Goal: Use online tool/utility: Utilize a website feature to perform a specific function

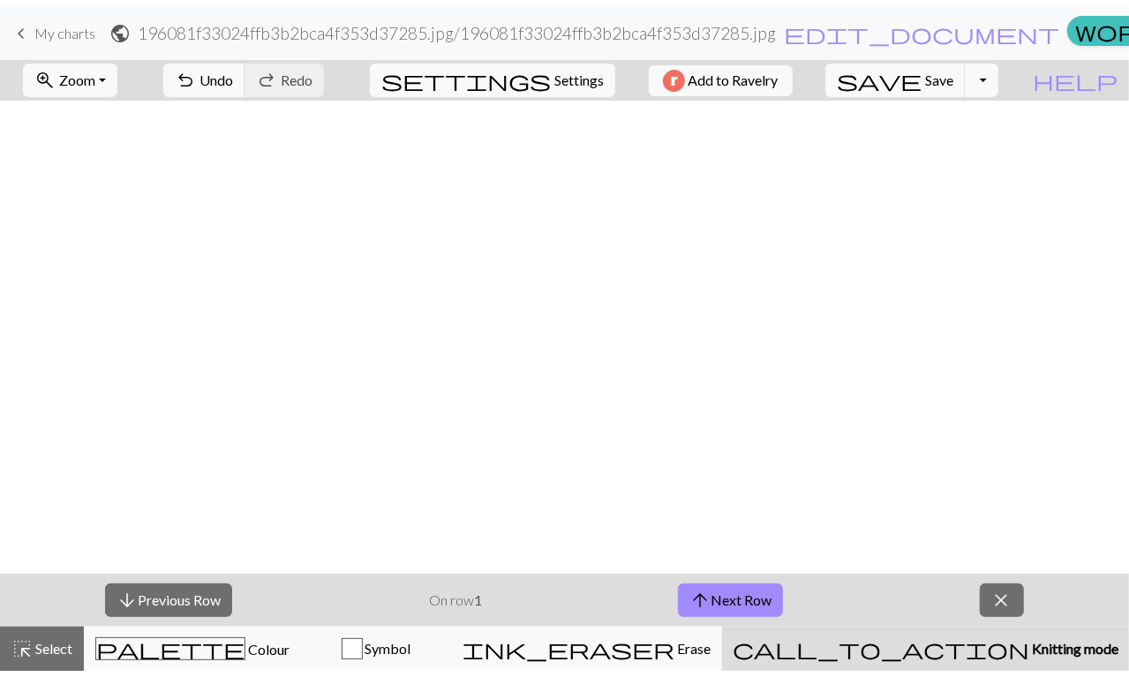
scroll to position [678, 0]
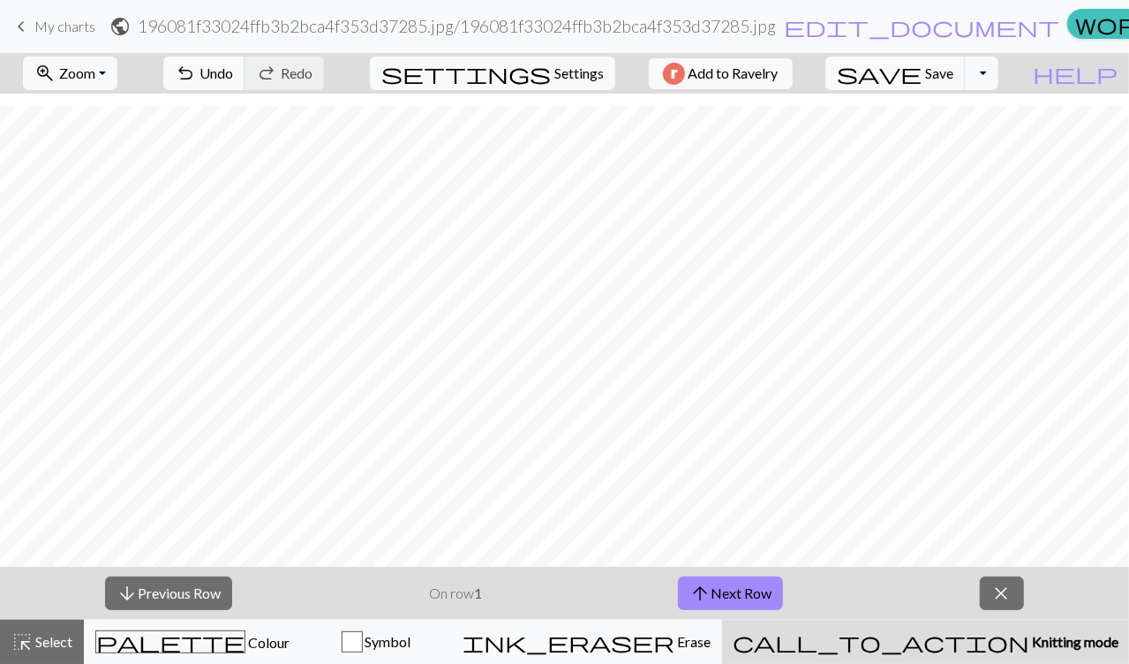
click at [711, 606] on button "arrow_upward Next Row" at bounding box center [730, 594] width 105 height 34
click at [699, 577] on button "arrow_upward Next Row" at bounding box center [730, 594] width 105 height 34
click at [713, 595] on button "arrow_upward Next Row" at bounding box center [730, 594] width 105 height 34
click at [708, 593] on span "arrow_upward" at bounding box center [700, 593] width 21 height 25
click at [138, 596] on button "arrow_downward Previous Row" at bounding box center [168, 594] width 127 height 34
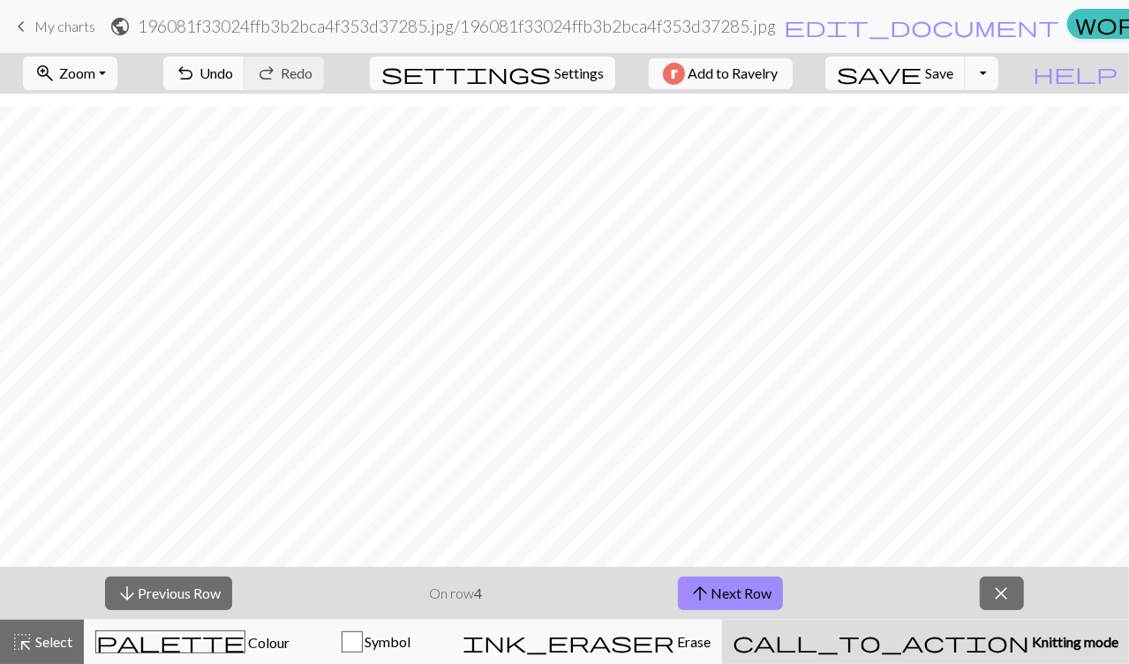
click at [245, 645] on span "Colour" at bounding box center [267, 642] width 44 height 17
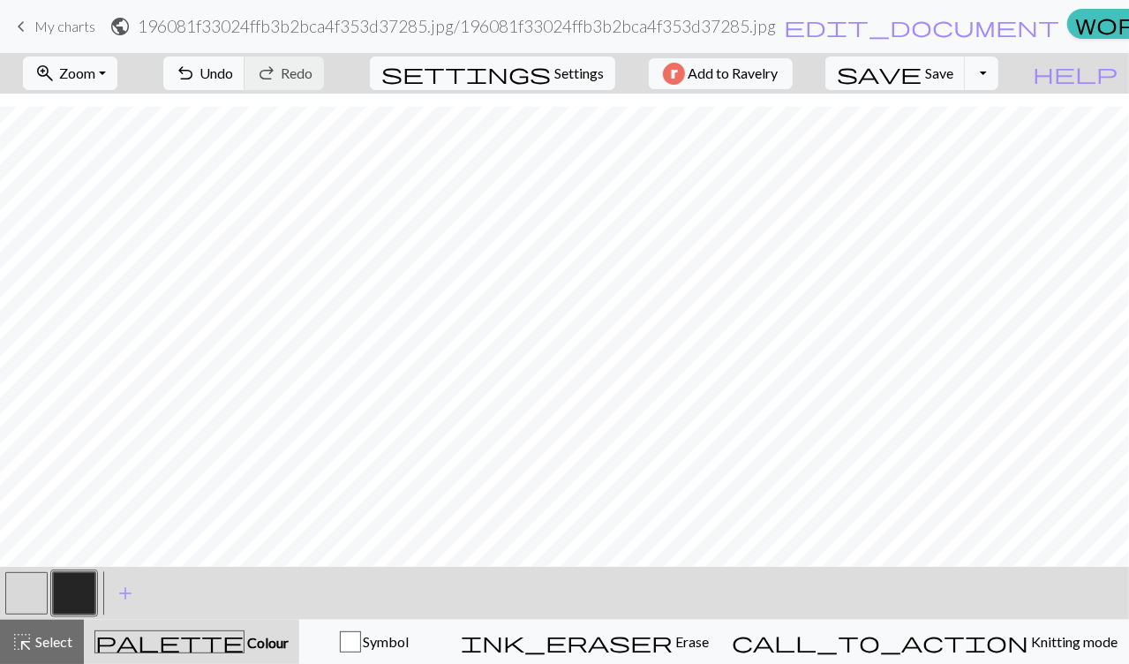
click at [26, 588] on button "button" at bounding box center [26, 593] width 42 height 42
click at [25, 601] on button "button" at bounding box center [26, 593] width 42 height 42
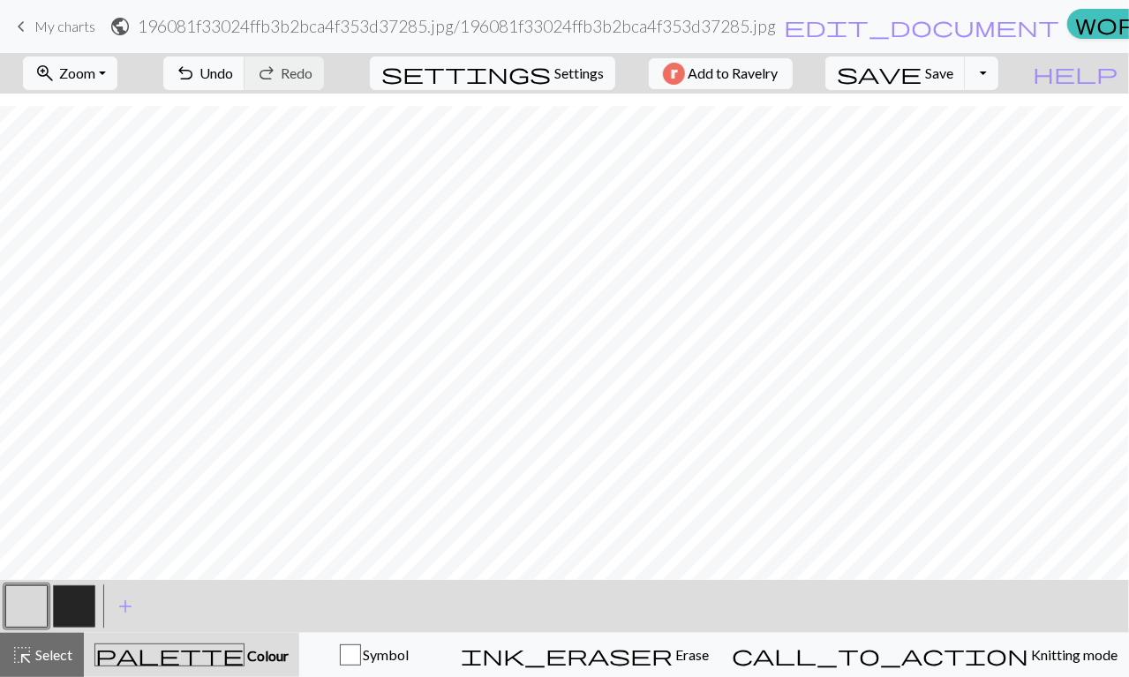
scroll to position [665, 0]
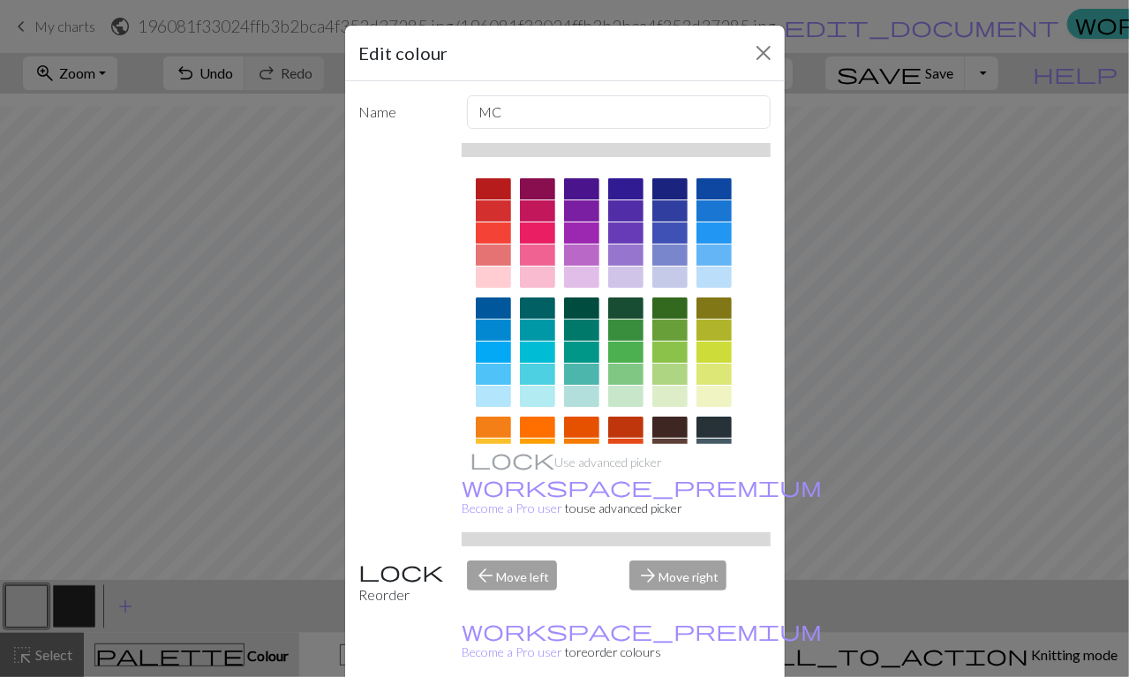
click at [28, 597] on div "Edit colour Name MC Use advanced picker workspace_premium Become a Pro user to …" at bounding box center [564, 338] width 1129 height 677
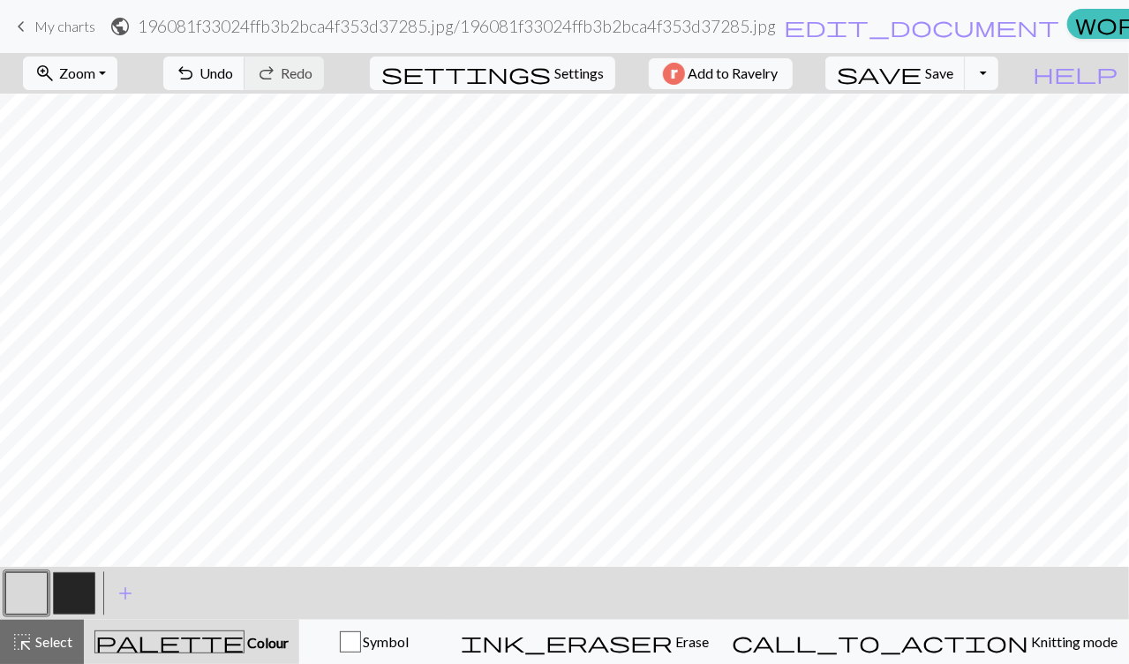
click at [28, 597] on button "button" at bounding box center [26, 593] width 42 height 42
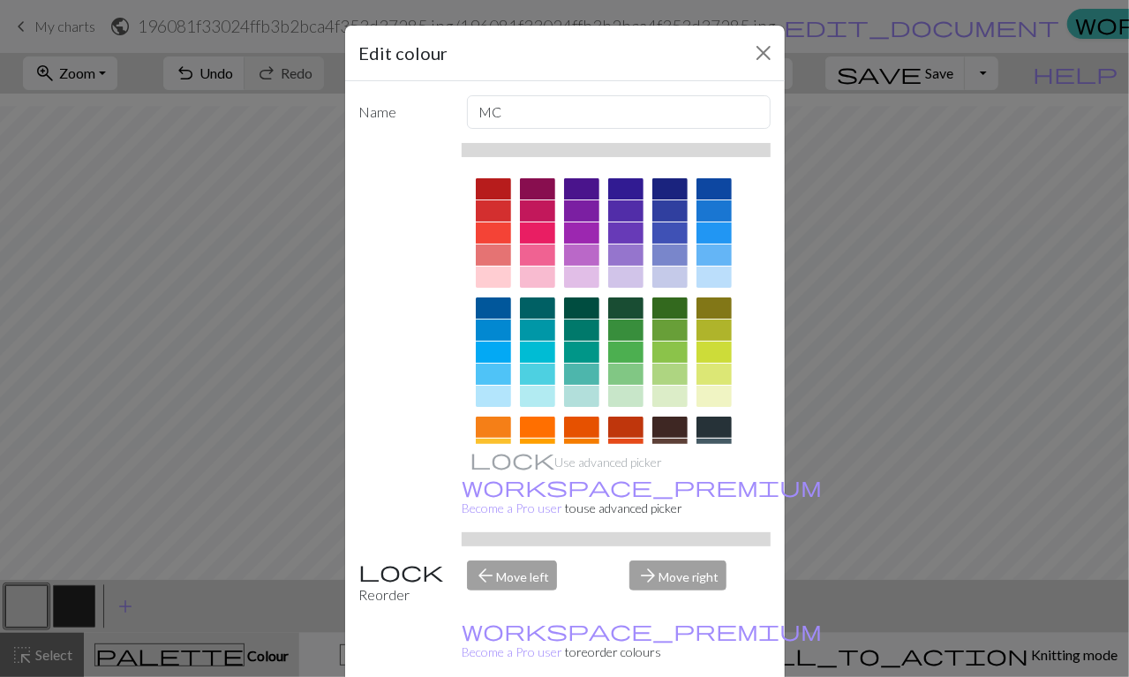
click at [564, 192] on div at bounding box center [581, 188] width 35 height 21
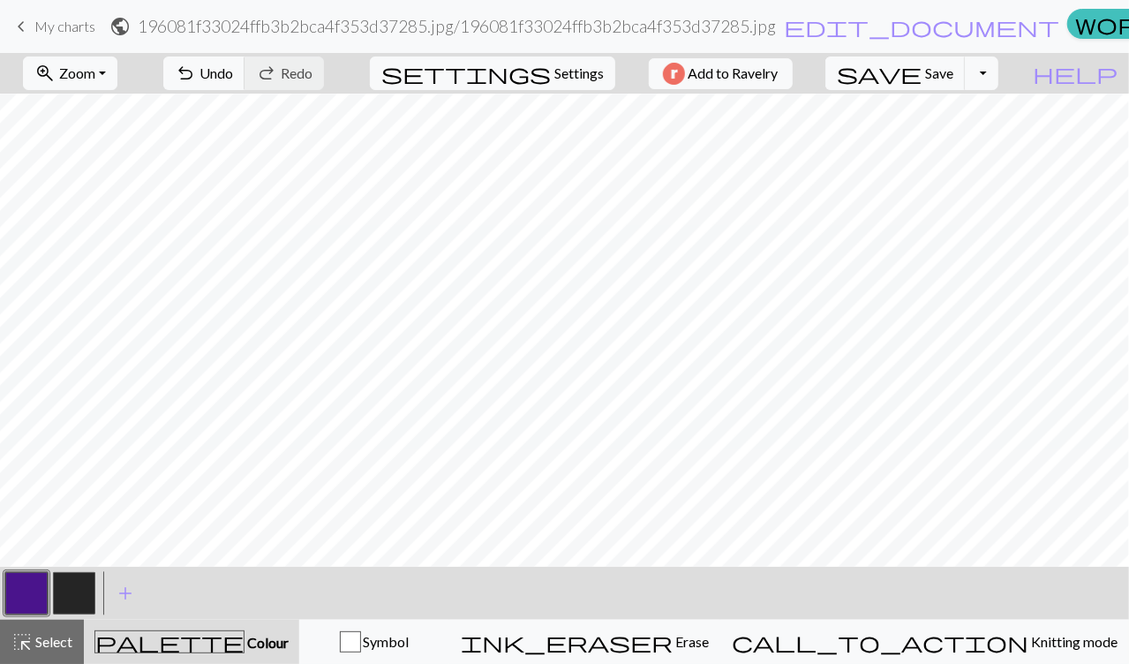
click at [81, 600] on button "button" at bounding box center [74, 593] width 42 height 42
click at [76, 598] on button "button" at bounding box center [74, 593] width 42 height 42
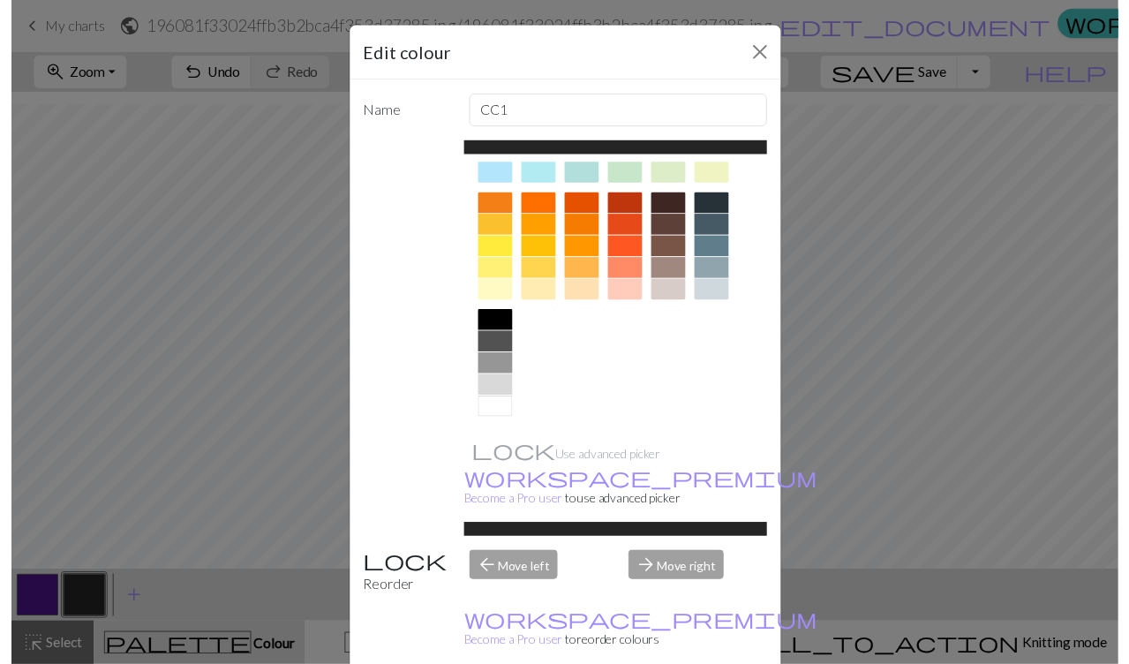
scroll to position [221, 0]
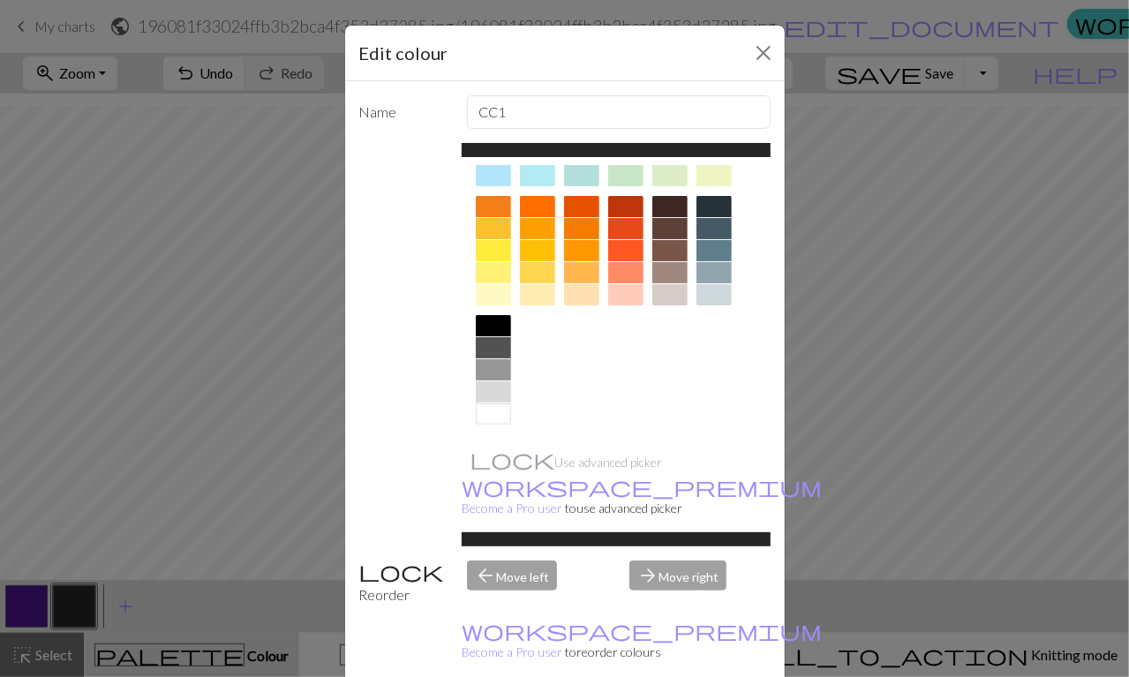
click at [482, 417] on div at bounding box center [493, 414] width 35 height 21
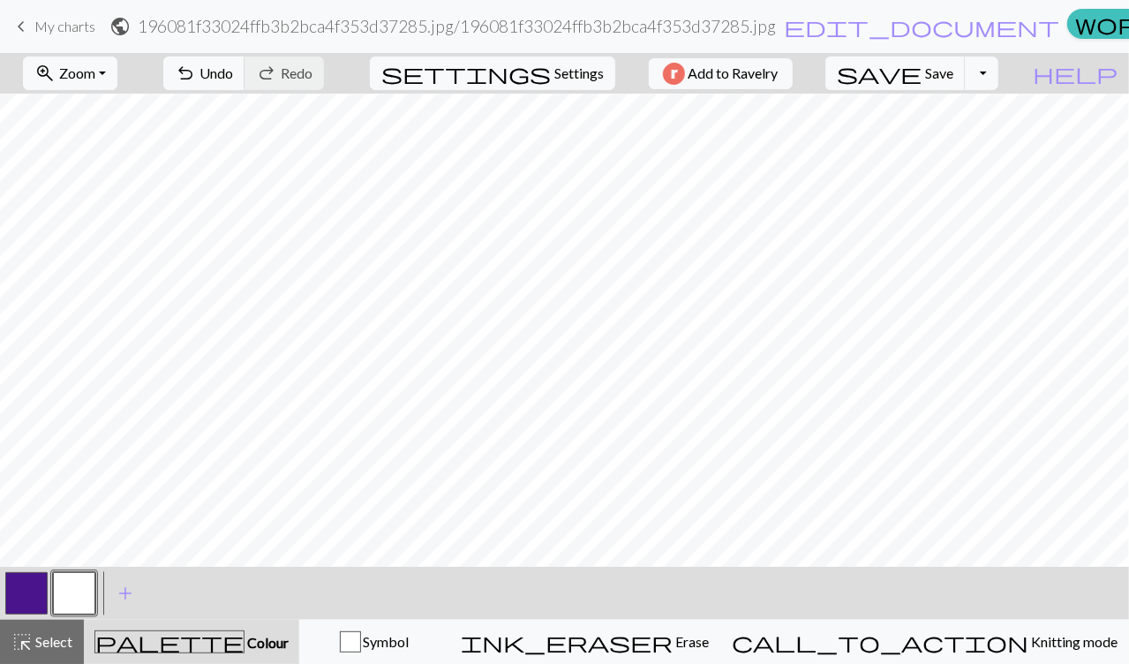
click at [649, 657] on button "ink_eraser Erase Erase" at bounding box center [584, 642] width 271 height 44
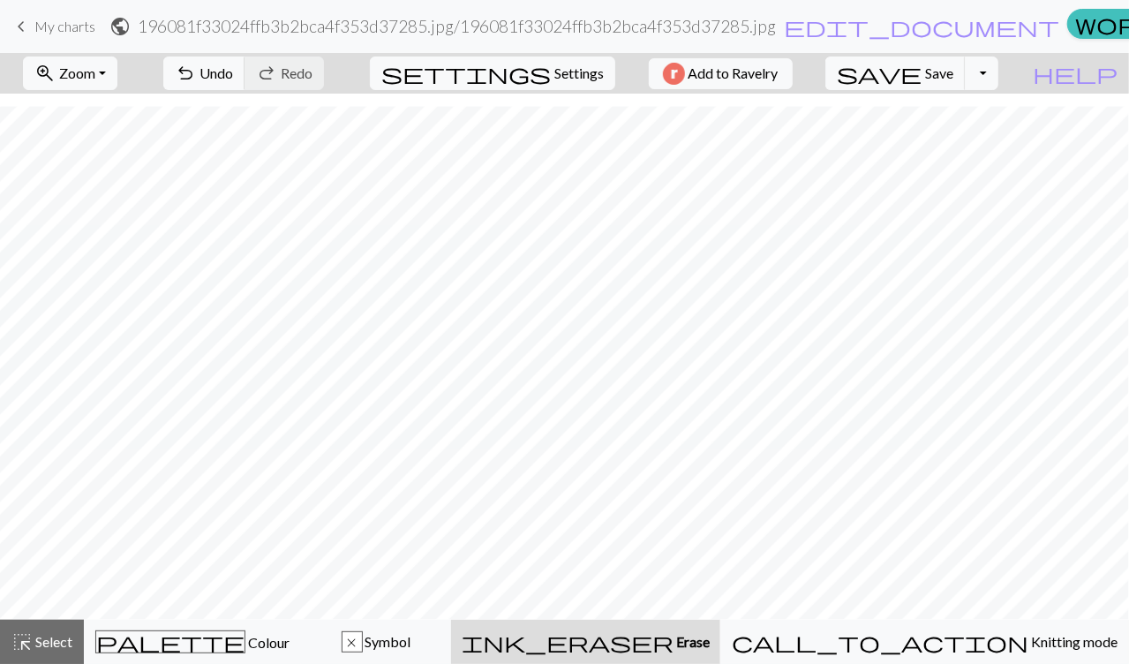
scroll to position [625, 0]
click at [996, 627] on button "call_to_action Knitting mode Knitting mode" at bounding box center [924, 642] width 409 height 44
